Goal: Information Seeking & Learning: Find specific fact

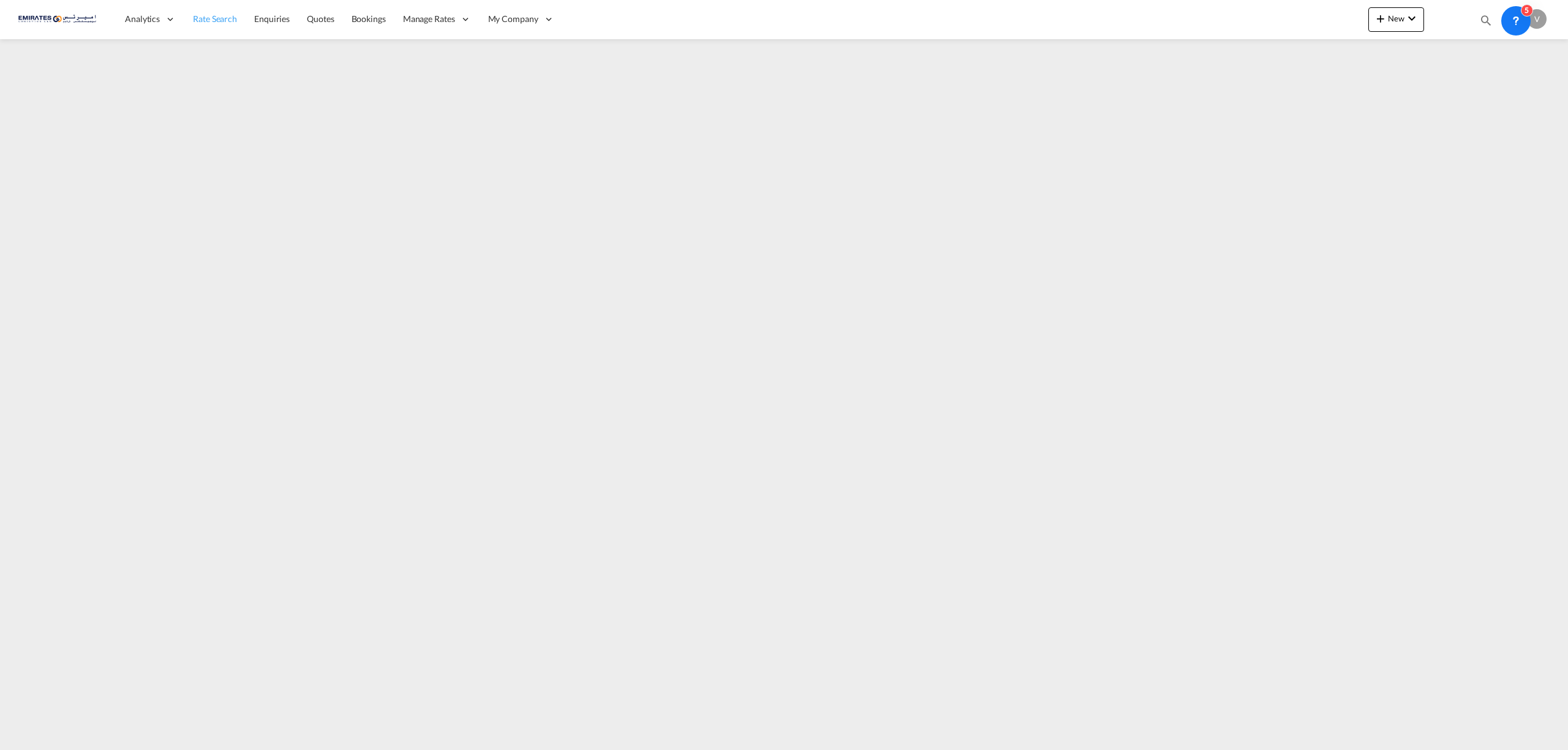
click at [195, 21] on span "Rate Search" at bounding box center [215, 18] width 44 height 10
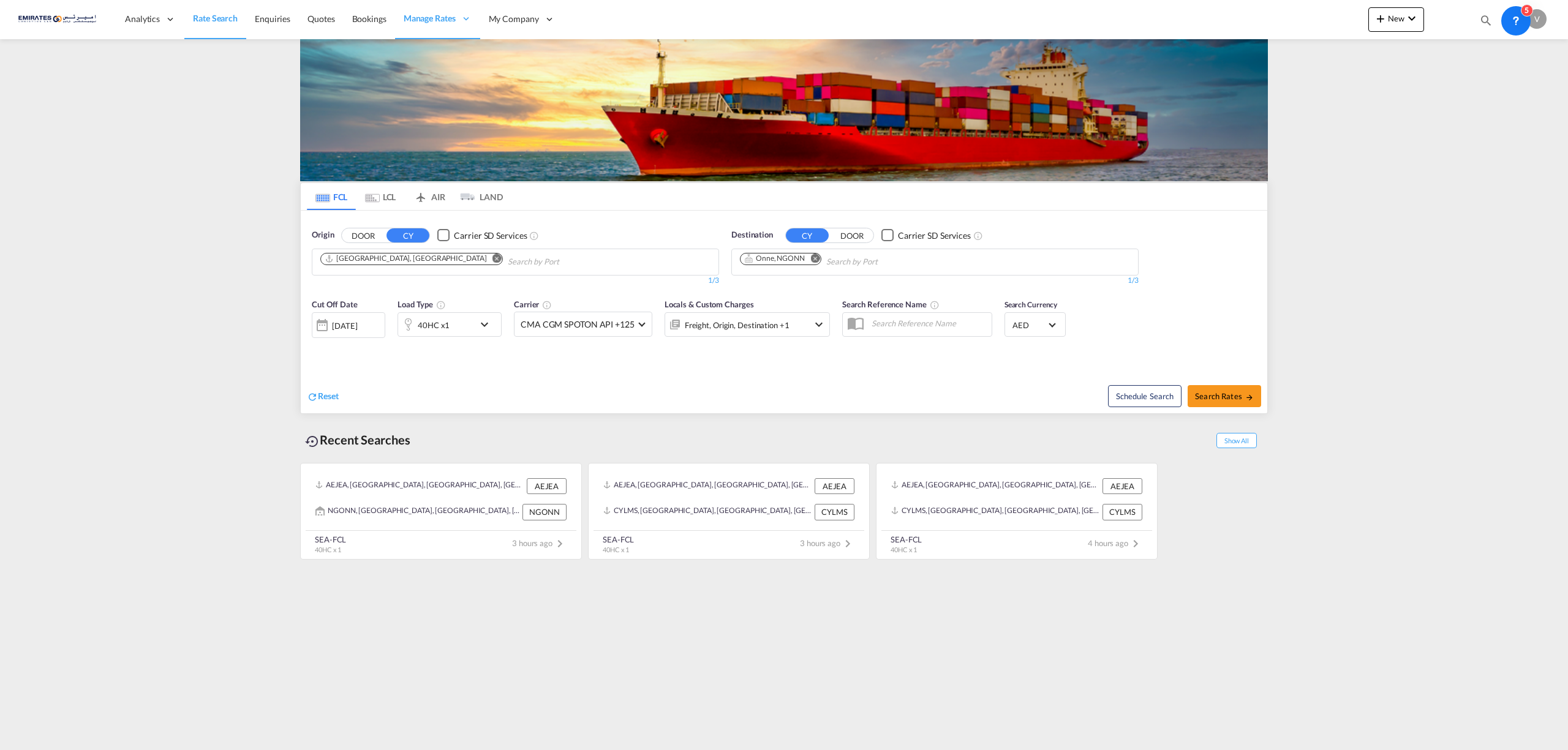
click at [815, 260] on md-icon "Remove" at bounding box center [815, 258] width 9 height 9
type input "chitta"
click at [788, 301] on div "Chattogram ( [PERSON_NAME]) [GEOGRAPHIC_DATA] BDCGP" at bounding box center [835, 291] width 233 height 37
click at [1225, 399] on span "Search Rates" at bounding box center [1224, 396] width 59 height 10
type input "AEJEA to BDCGP / [DATE]"
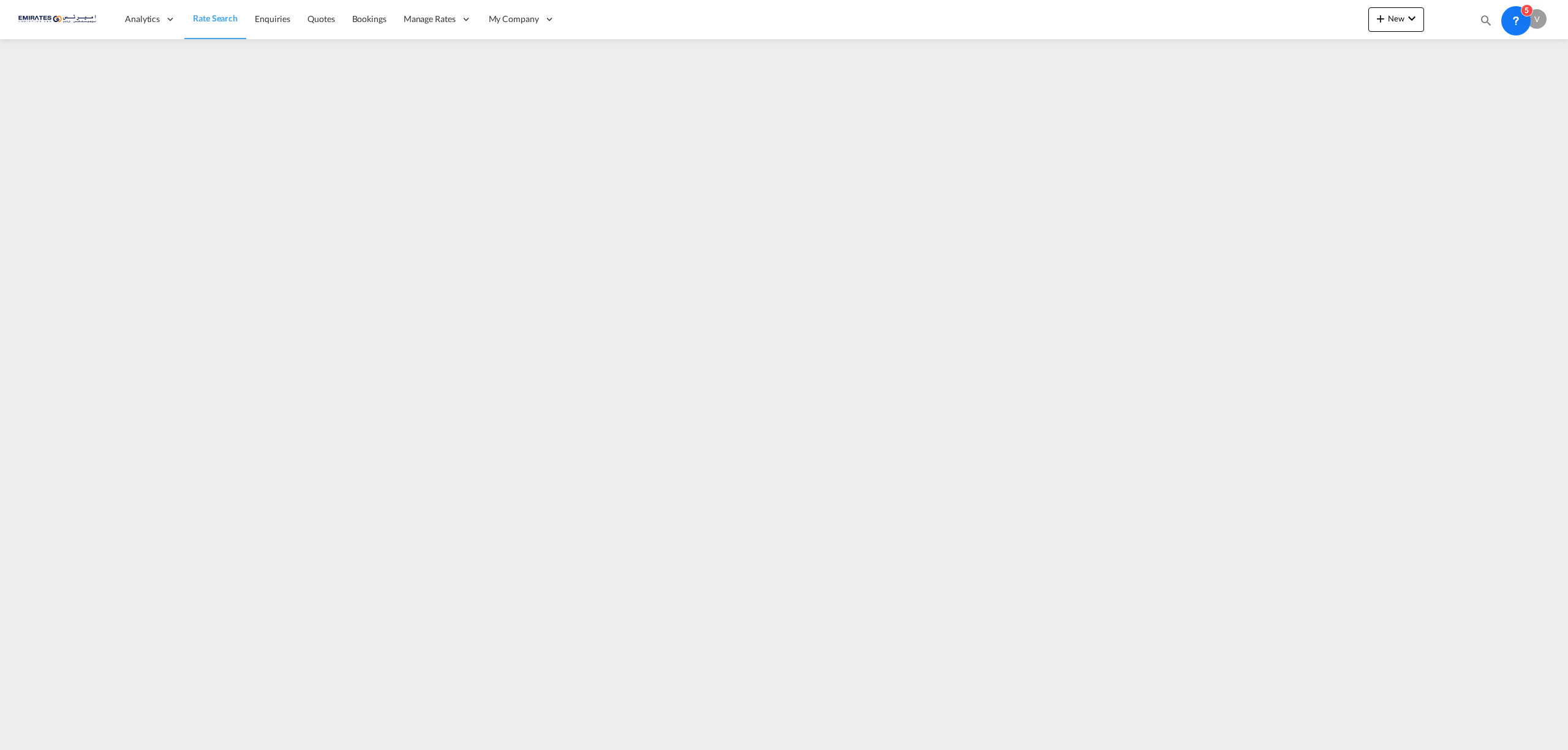
click at [978, 16] on div "Analytics Reports Dashboard Rate Search Enquiries Quotes Bookings" at bounding box center [784, 19] width 1531 height 38
